Goal: Transaction & Acquisition: Download file/media

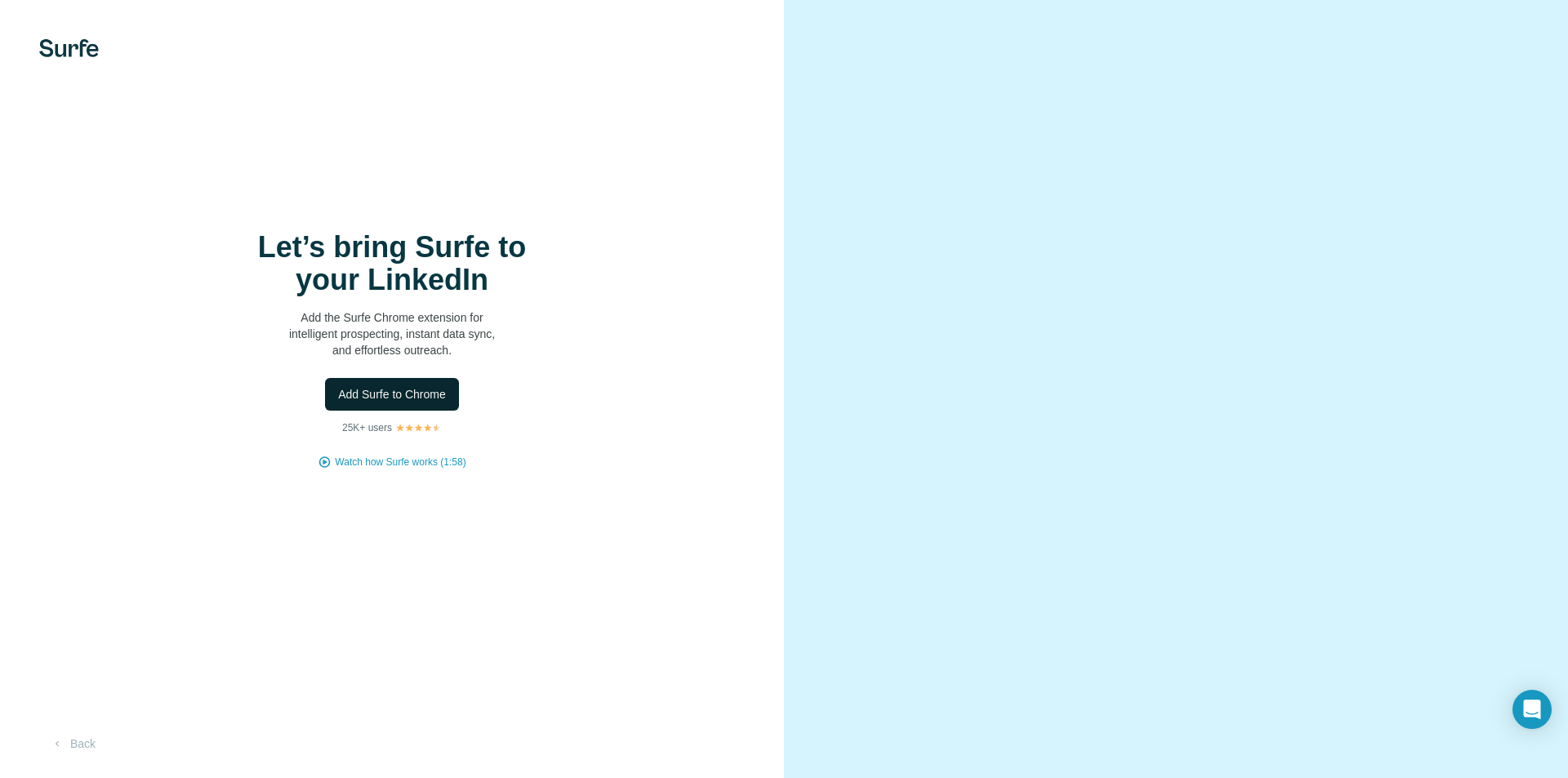
click at [446, 394] on button "Add Surfe to Chrome" at bounding box center [391, 394] width 134 height 33
drag, startPoint x: 57, startPoint y: 45, endPoint x: 94, endPoint y: 63, distance: 41.1
click at [57, 45] on img at bounding box center [69, 48] width 60 height 18
click at [402, 465] on span "Watch how Surfe works (1:58)" at bounding box center [400, 462] width 131 height 14
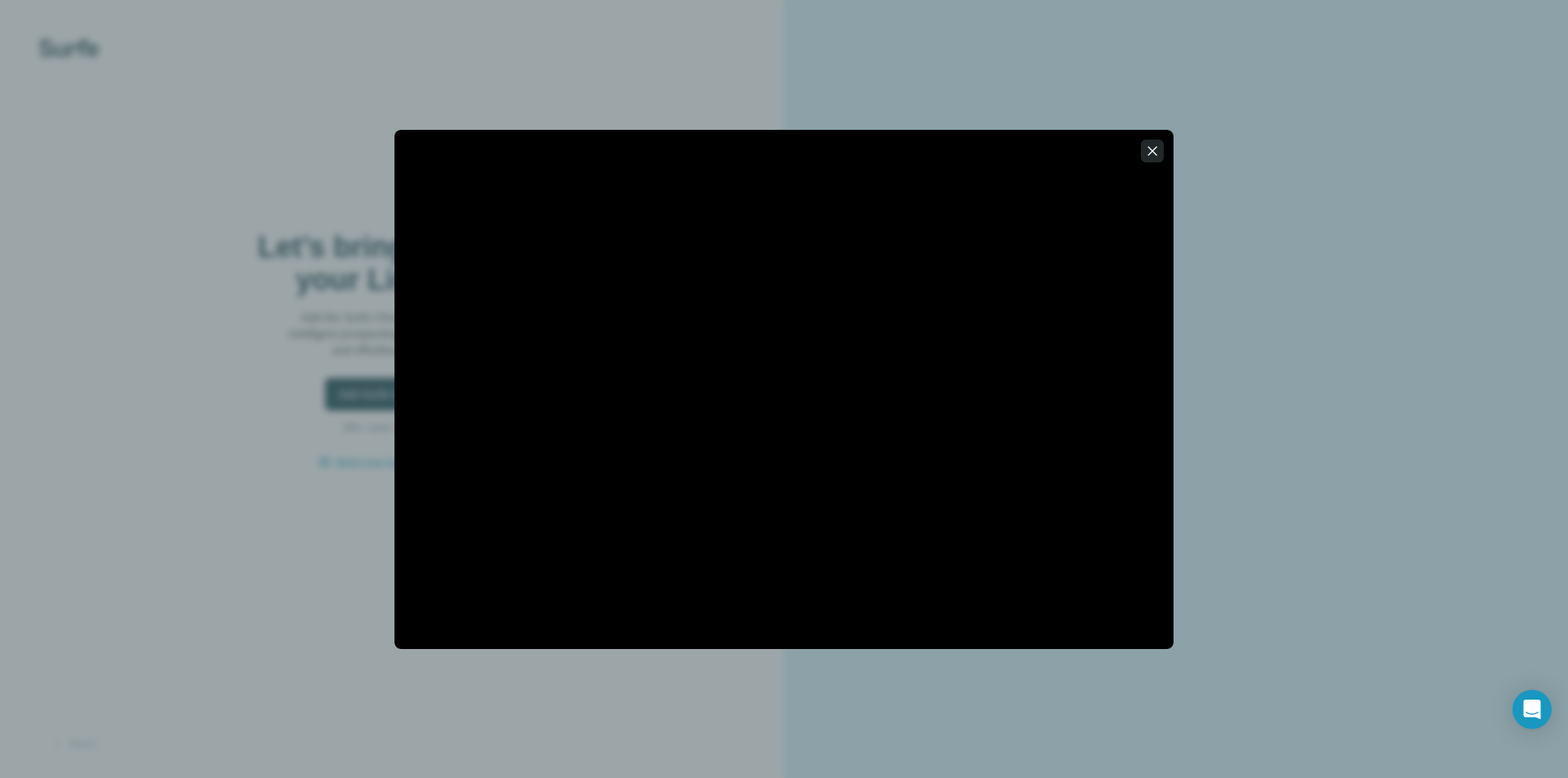
click at [1155, 155] on icon "button" at bounding box center [1152, 151] width 16 height 16
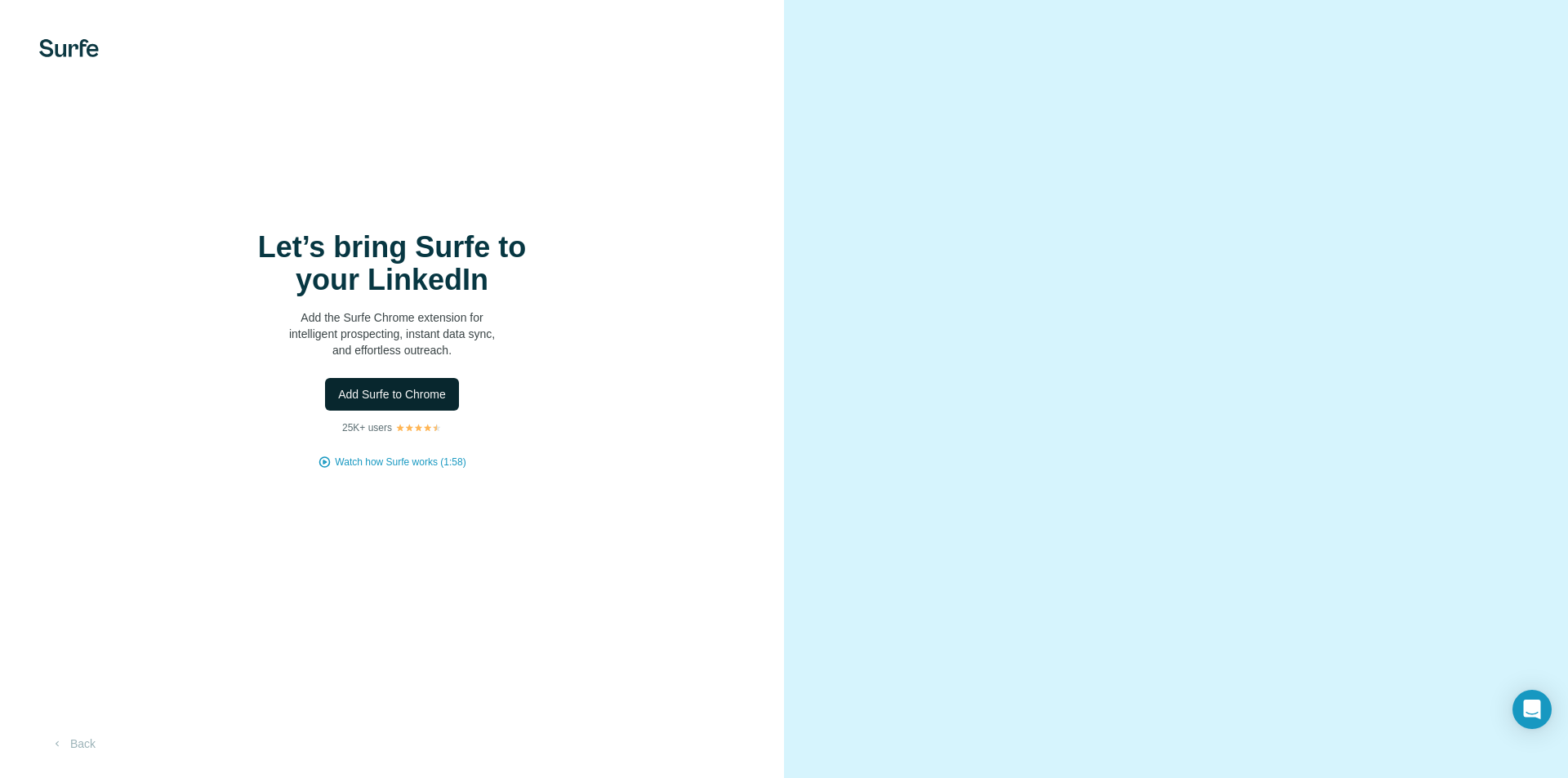
click at [355, 389] on span "Add Surfe to Chrome" at bounding box center [392, 394] width 108 height 16
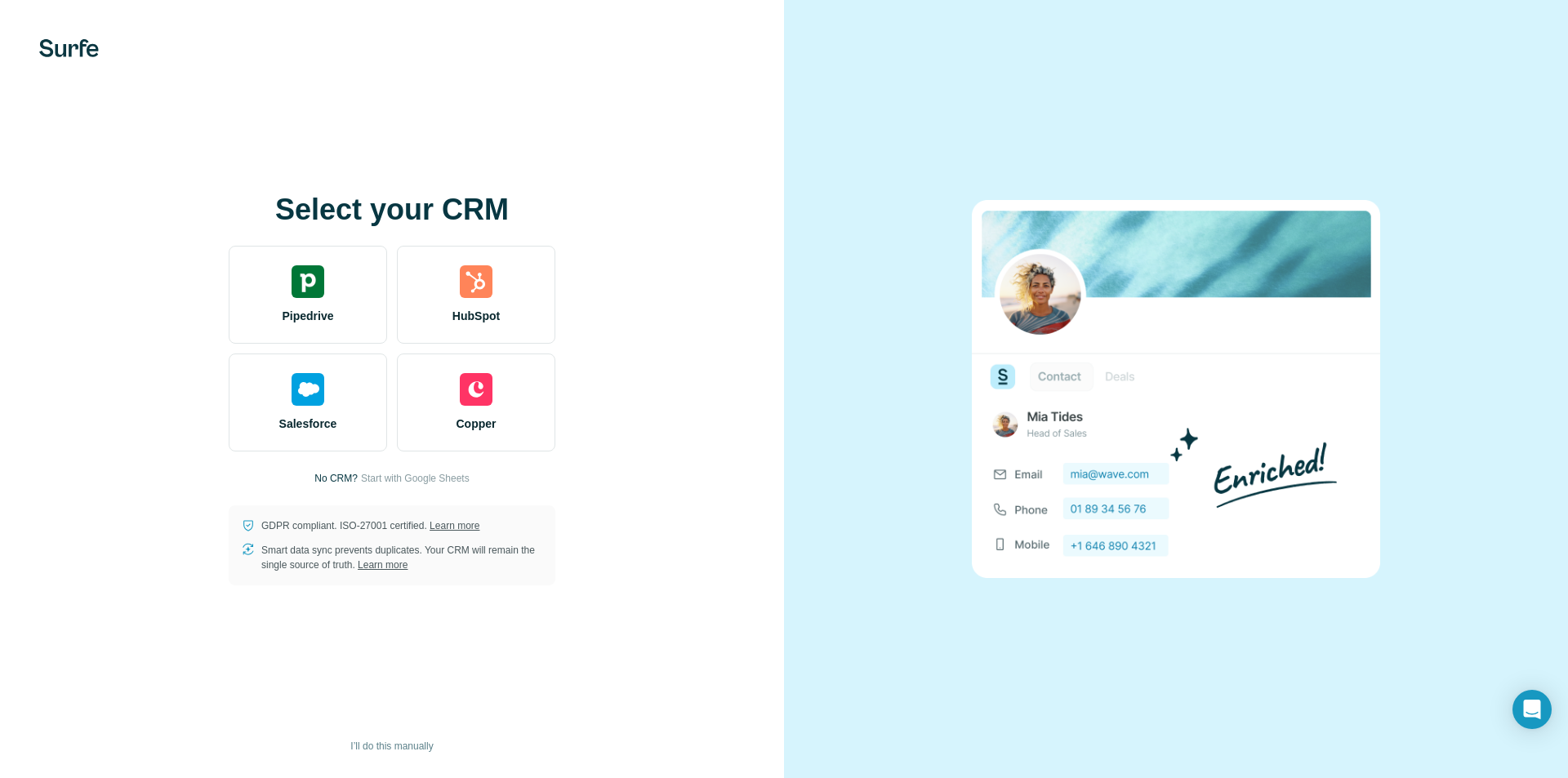
click at [315, 349] on div "Pipedrive HubSpot Salesforce Copper" at bounding box center [392, 349] width 327 height 206
click at [306, 325] on div "Pipedrive" at bounding box center [308, 295] width 159 height 98
